Goal: Information Seeking & Learning: Learn about a topic

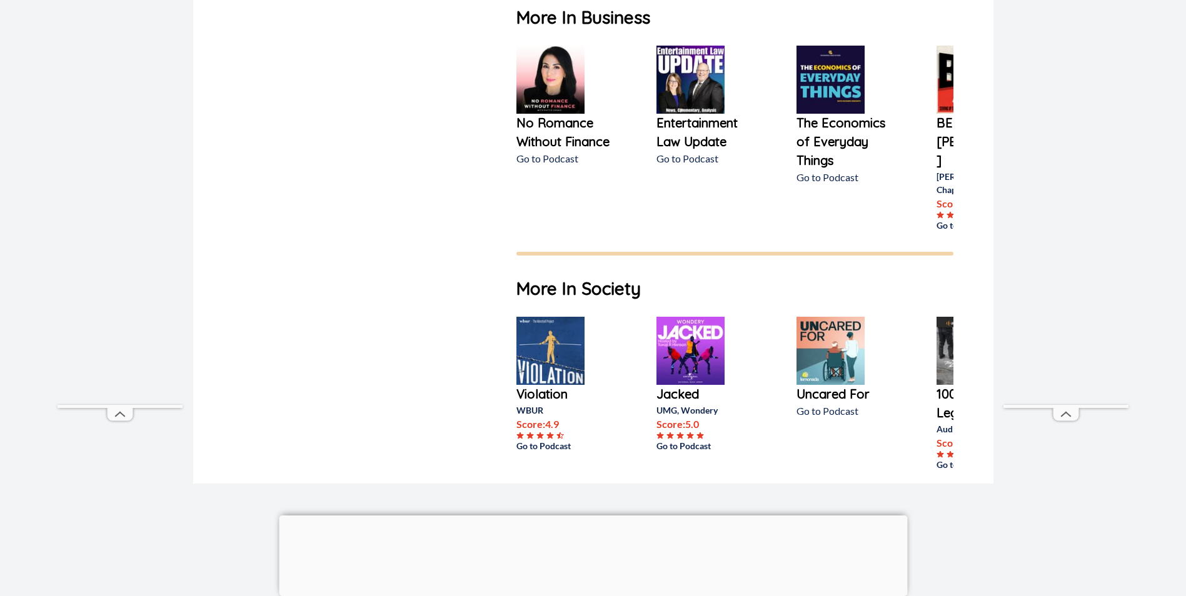
scroll to position [750, 0]
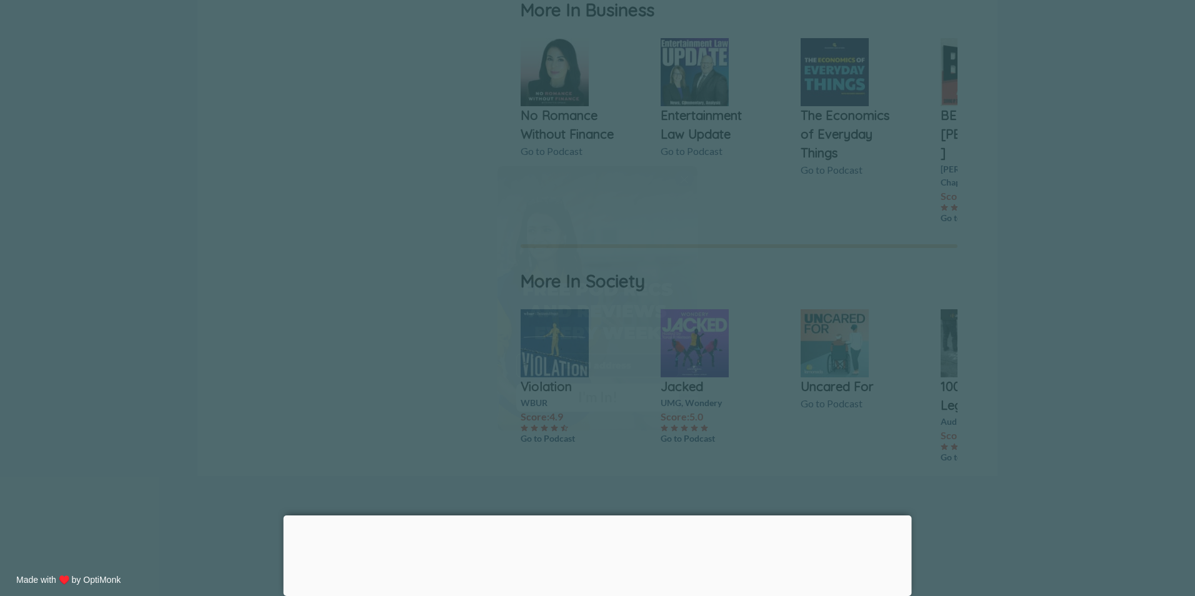
click at [681, 177] on span "X" at bounding box center [684, 179] width 9 height 13
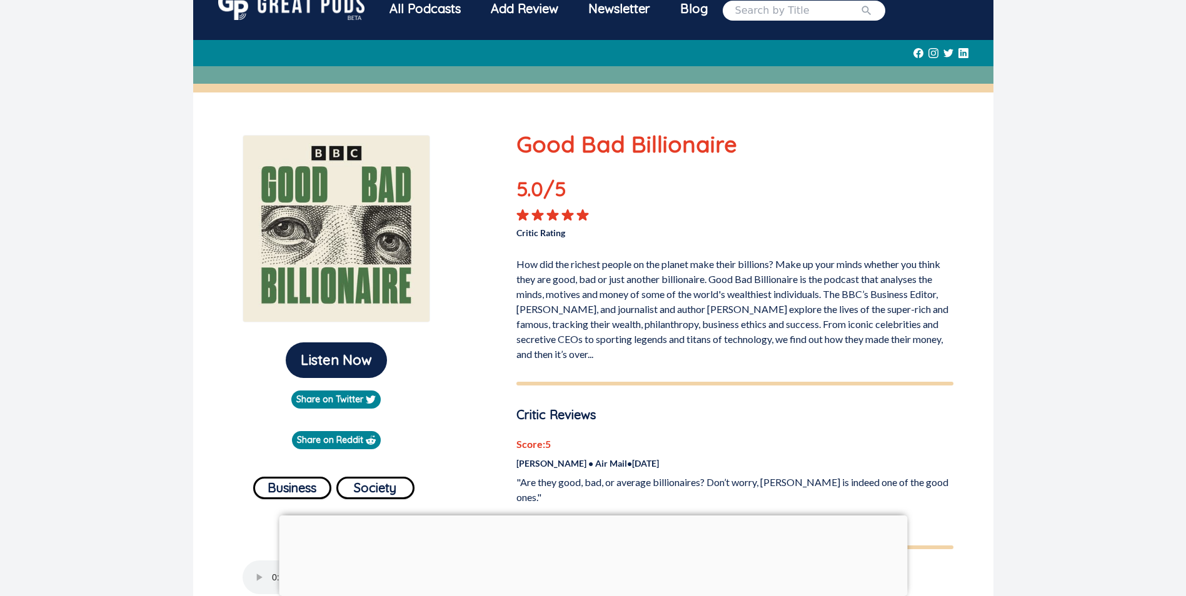
scroll to position [0, 0]
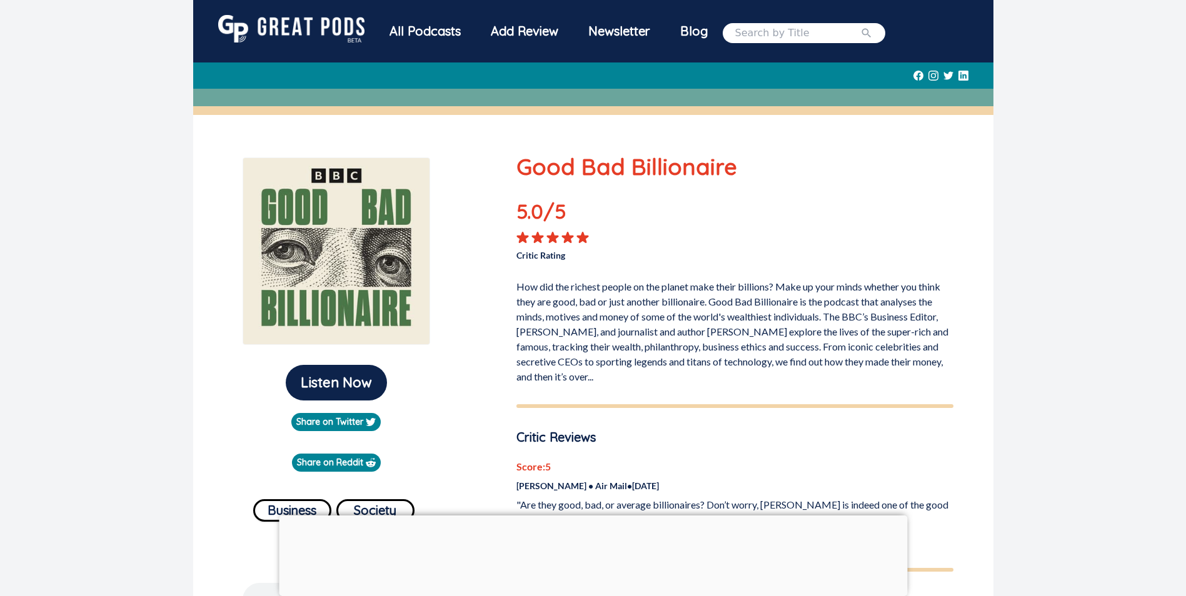
click at [423, 29] on div "All Podcasts" at bounding box center [424, 31] width 101 height 33
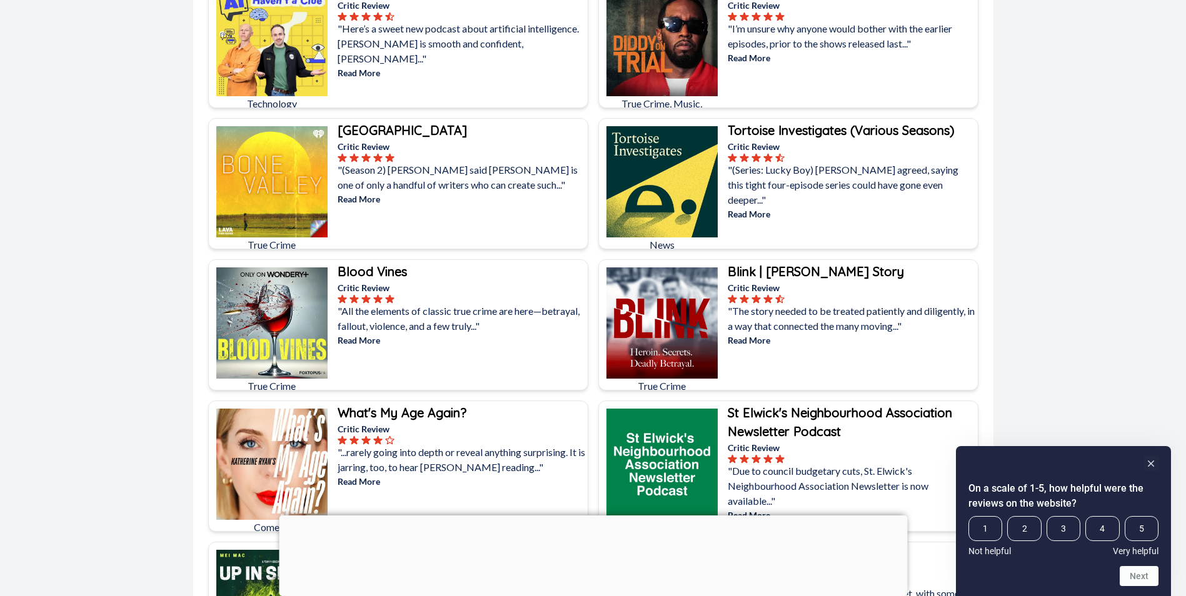
scroll to position [2875, 0]
